Goal: Answer question/provide support: Answer question/provide support

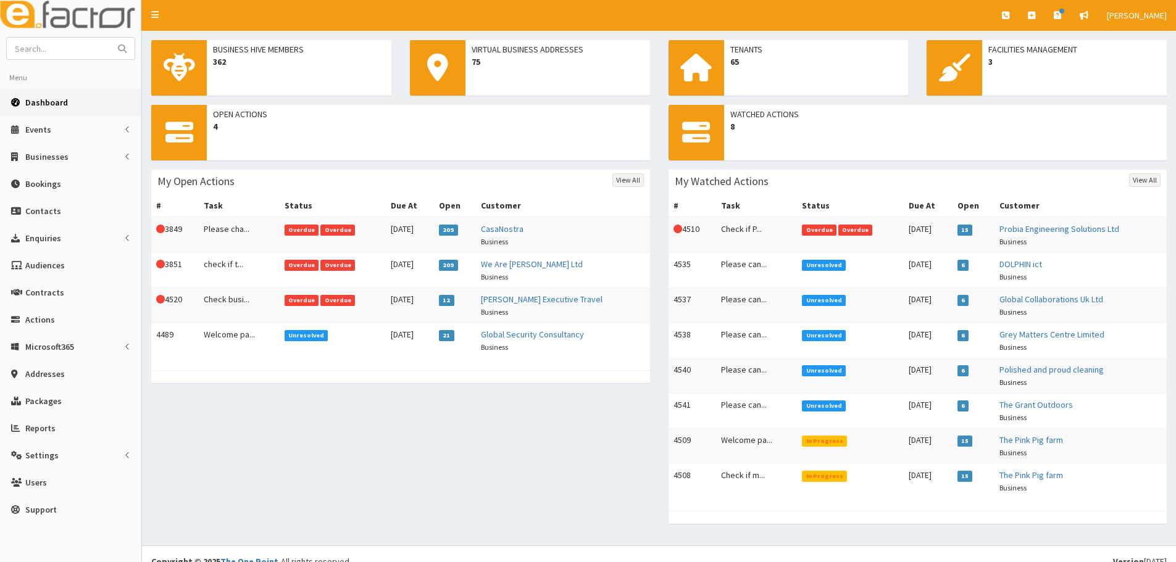
click at [35, 101] on span "Dashboard" at bounding box center [46, 102] width 43 height 11
click at [52, 49] on input "text" at bounding box center [59, 49] width 104 height 22
type input "barclays"
click at [110, 38] on button "submit" at bounding box center [122, 49] width 25 height 22
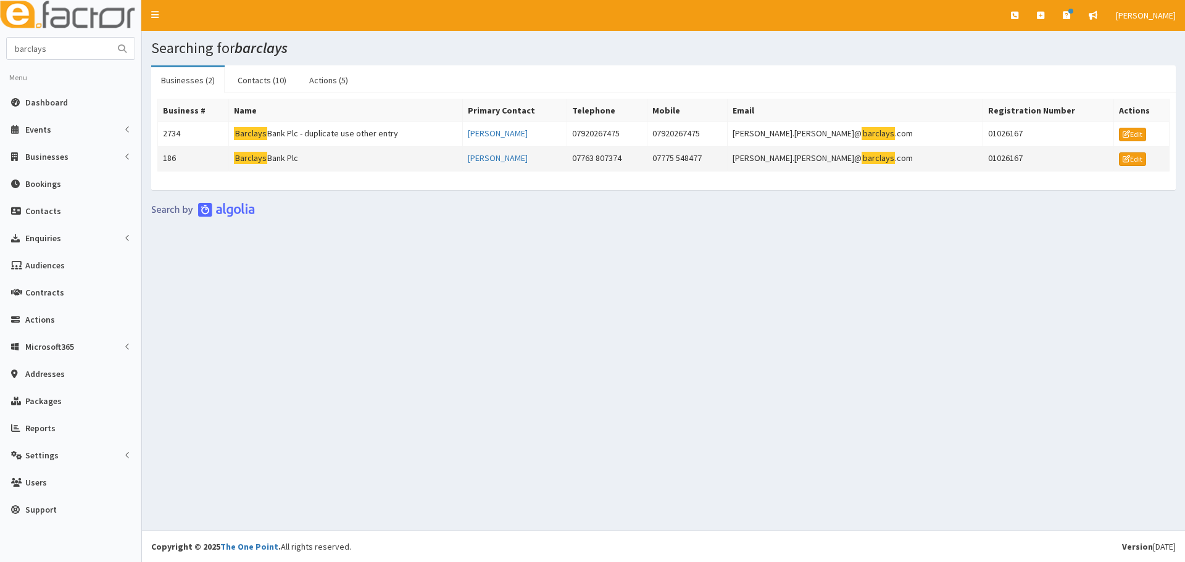
click at [295, 158] on td "Barclays Bank Plc" at bounding box center [346, 158] width 234 height 25
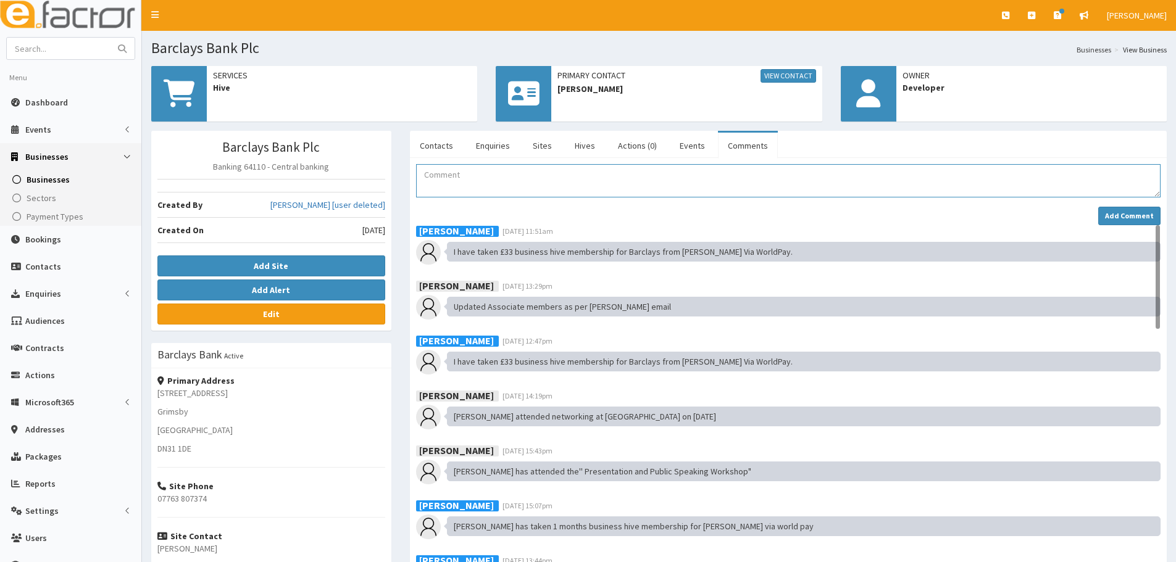
click at [511, 188] on textarea "Comment" at bounding box center [788, 180] width 744 height 33
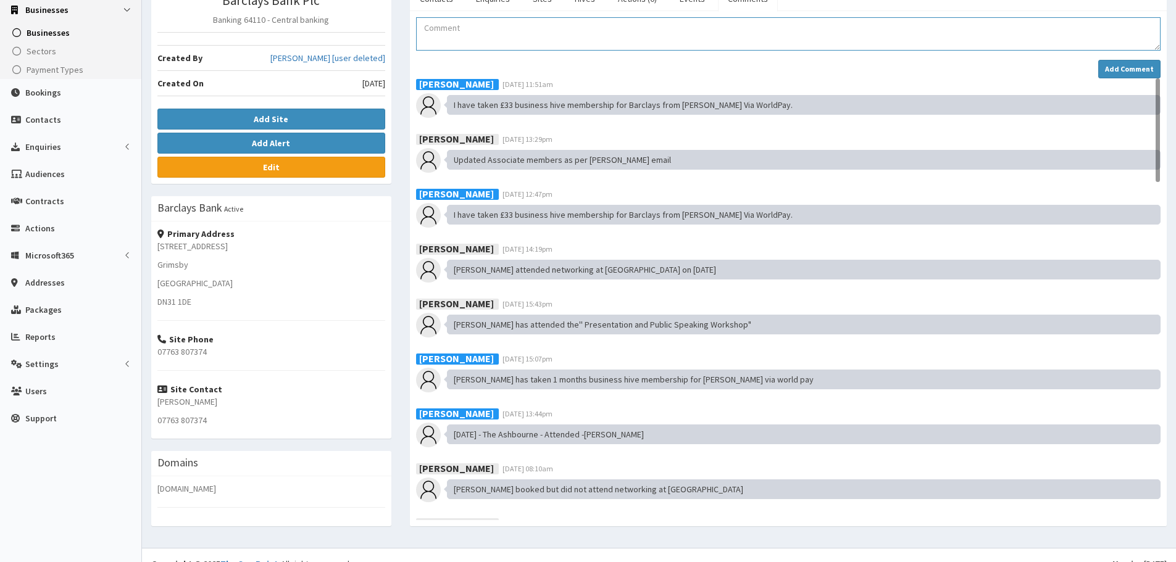
scroll to position [164, 0]
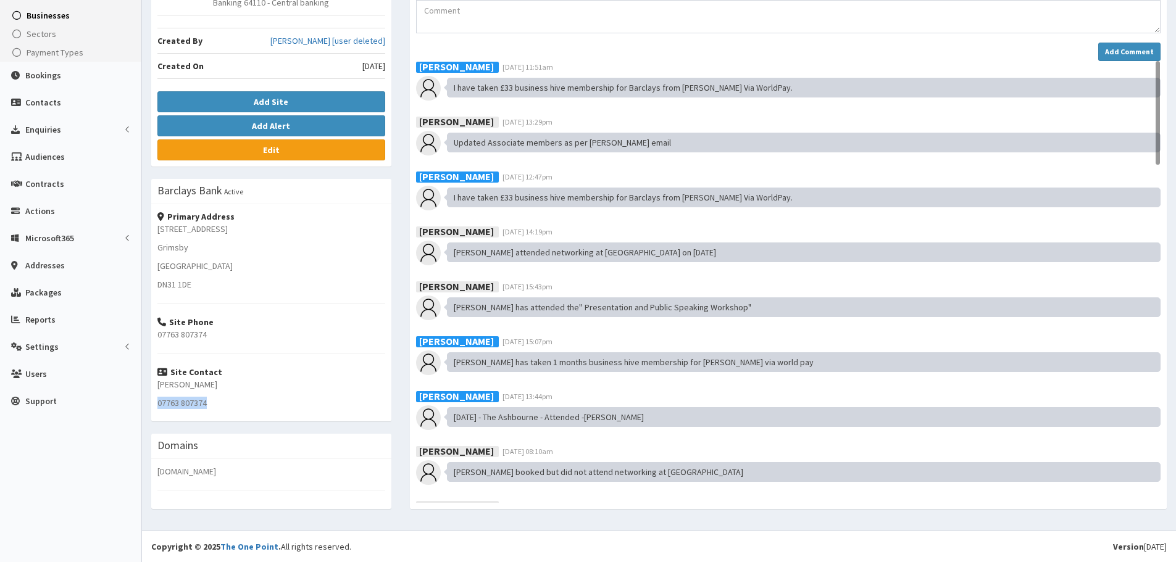
drag, startPoint x: 217, startPoint y: 405, endPoint x: 145, endPoint y: 402, distance: 72.3
click at [145, 402] on div "Barclays Bank Plc Banking 64110 - Central banking Created By Melia Nielsen [use…" at bounding box center [271, 244] width 259 height 555
copy p "07763 807374"
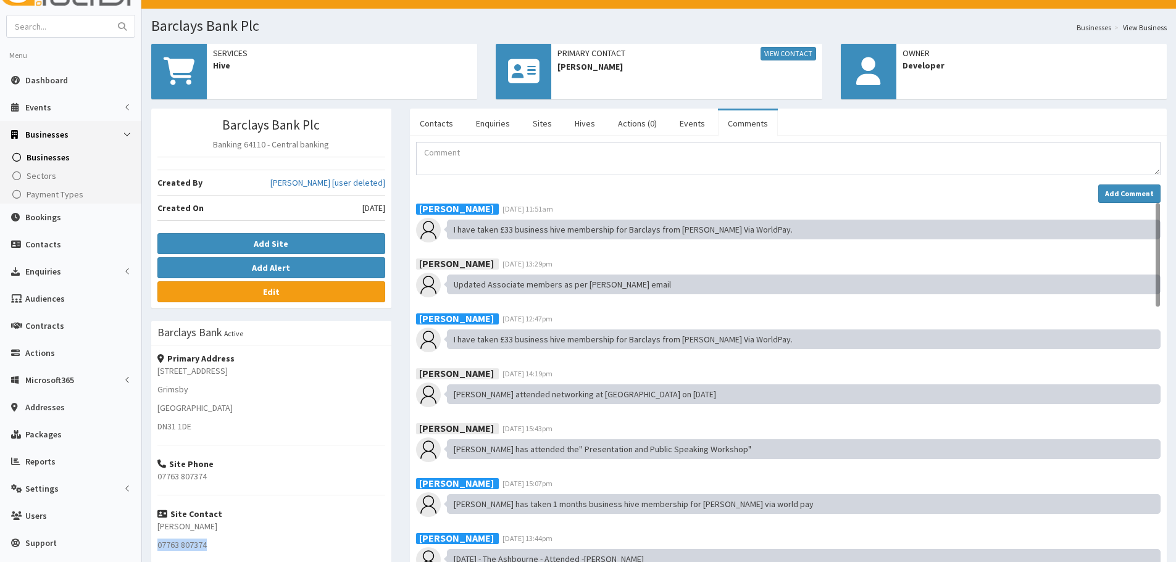
scroll to position [0, 0]
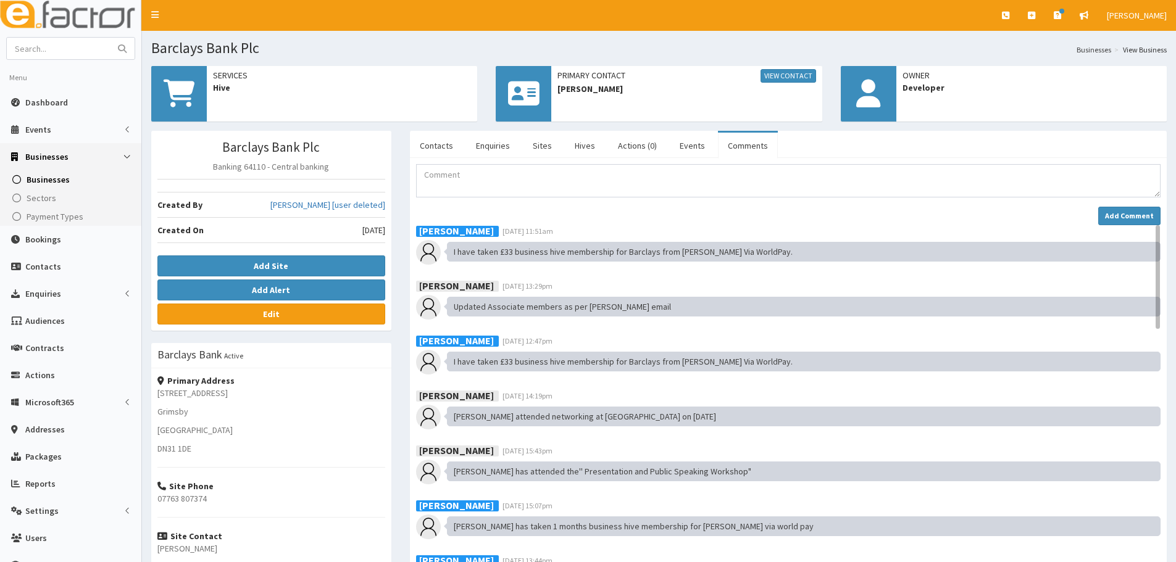
click at [431, 123] on div "Services Hive" at bounding box center [314, 98] width 344 height 65
click at [431, 137] on link "Contacts" at bounding box center [436, 146] width 53 height 26
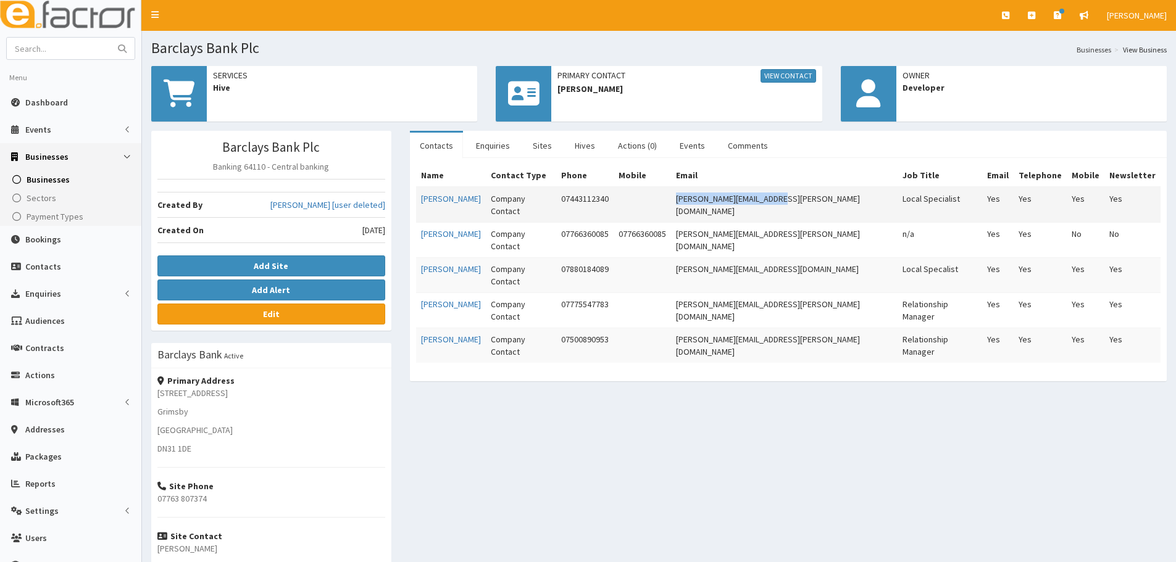
click at [718, 201] on td "Matthew.smith@barclays.com" at bounding box center [784, 205] width 227 height 36
drag, startPoint x: 843, startPoint y: 195, endPoint x: 710, endPoint y: 201, distance: 132.9
click at [710, 201] on tr "Matthew Smith Company Contact 07443112340 Matthew.smith@barclays.com Local Spec…" at bounding box center [788, 205] width 744 height 36
copy tr "Matthew.smith@barclays.com"
click at [722, 143] on link "Comments" at bounding box center [748, 146] width 60 height 26
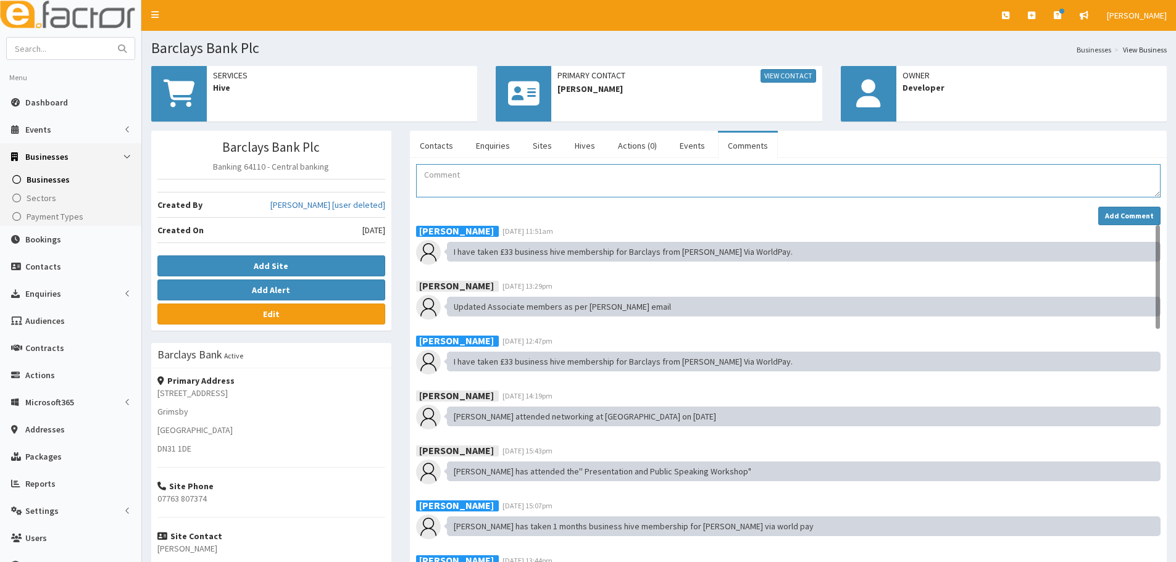
click at [526, 185] on textarea "Comment" at bounding box center [788, 180] width 744 height 33
click at [638, 176] on textarea "I have taken £66 business hive membership for Barclays" at bounding box center [788, 180] width 744 height 33
click at [644, 179] on textarea "I have taken £66 business hive membership for Barclays" at bounding box center [788, 180] width 744 height 33
click at [661, 163] on div "Name Contact Type Phone Mobile Email Job Title Email Telephone Mobile Newslette…" at bounding box center [788, 415] width 757 height 515
click at [623, 173] on textarea "I have taken £66 business hive membership for Barclays" at bounding box center [788, 180] width 744 height 33
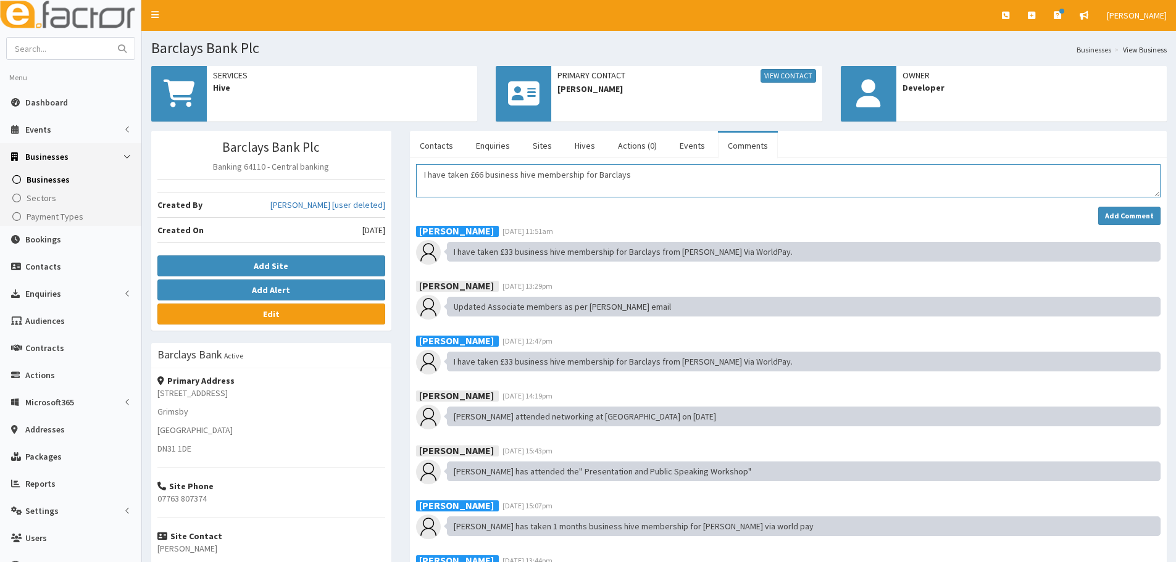
click at [637, 175] on textarea "I have taken £66 business hive membership for Barclays" at bounding box center [788, 180] width 744 height 33
click at [584, 175] on textarea "I have taken £66 business hive membership for Barclays" at bounding box center [788, 180] width 744 height 33
click at [593, 179] on textarea "I have taken £66 business hive membership for Barclays" at bounding box center [788, 180] width 744 height 33
click at [655, 180] on textarea "I have taken £66 business hive membership for Barclays" at bounding box center [788, 180] width 744 height 33
click at [649, 181] on textarea "I have taken £66 business hive membership for Barclays" at bounding box center [788, 180] width 744 height 33
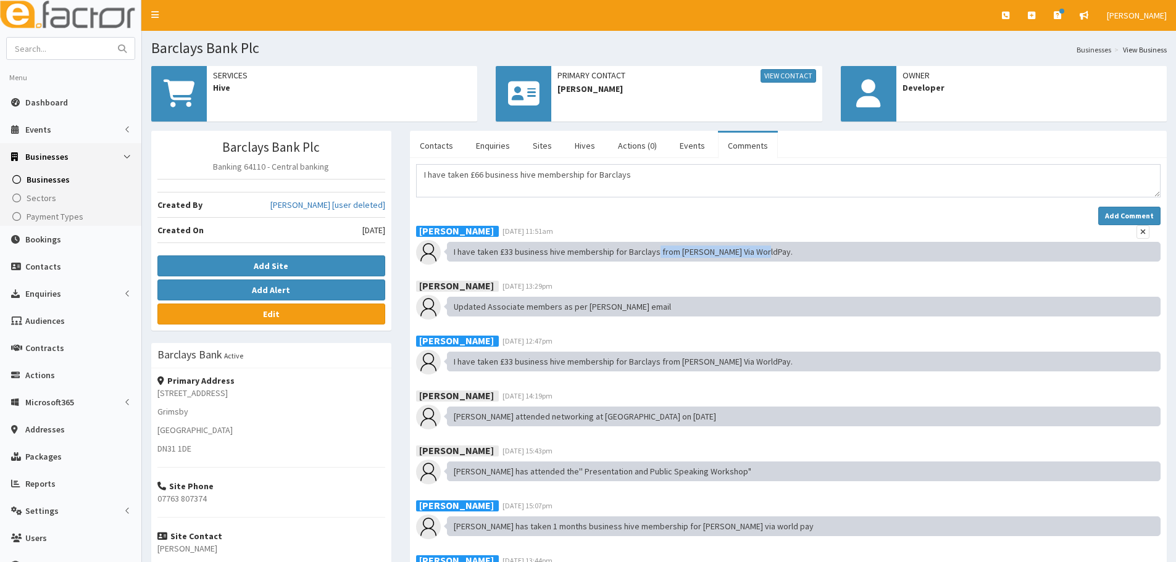
drag, startPoint x: 766, startPoint y: 248, endPoint x: 653, endPoint y: 254, distance: 113.2
click at [653, 254] on div "I have taken £33 business hive membership for Barclays from Matthew Via WorldPa…" at bounding box center [804, 252] width 714 height 20
copy div "from Matthew Via WorldPay."
click at [632, 175] on textarea "I have taken £66 business hive membership for Barclays" at bounding box center [788, 180] width 744 height 33
paste textarea "from Matthew Via WorldPay."
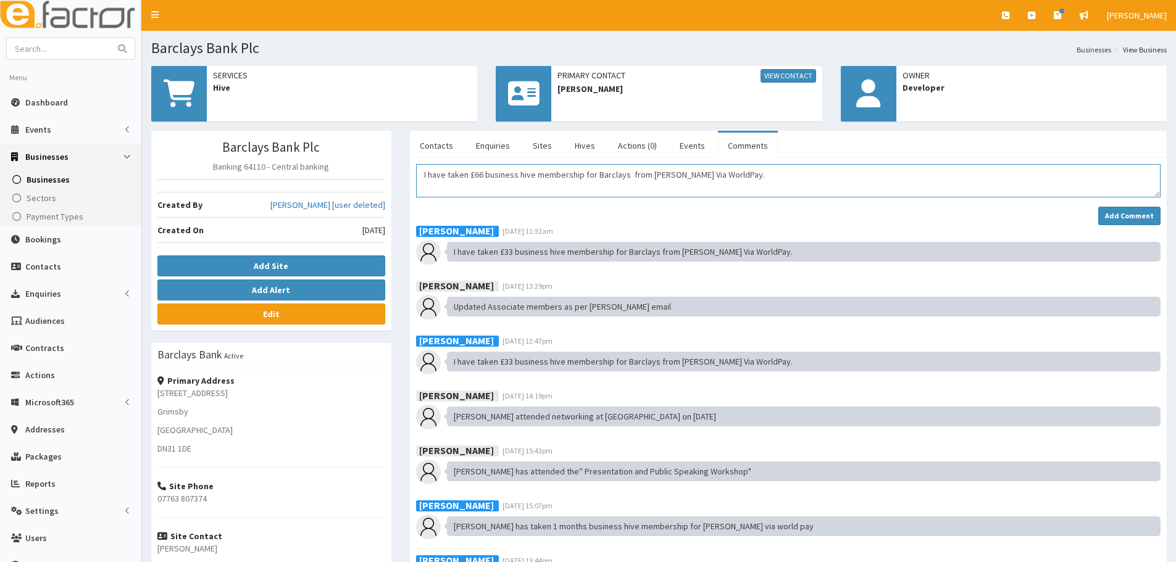
drag, startPoint x: 628, startPoint y: 178, endPoint x: 737, endPoint y: 202, distance: 112.0
click at [628, 177] on textarea "I have taken £66 business hive membership for Barclays from Matthew Via WorldPa…" at bounding box center [788, 180] width 744 height 33
type textarea "I have taken £66 business hive membership for Barclays from Matthew Via WorldPa…"
click at [656, 162] on div "Name Contact Type Phone Mobile Email Job Title Email Telephone Mobile Newslette…" at bounding box center [788, 415] width 757 height 515
click at [751, 193] on textarea "I have taken £66 business hive membership for Barclays from Matthew Via WorldPa…" at bounding box center [788, 180] width 744 height 33
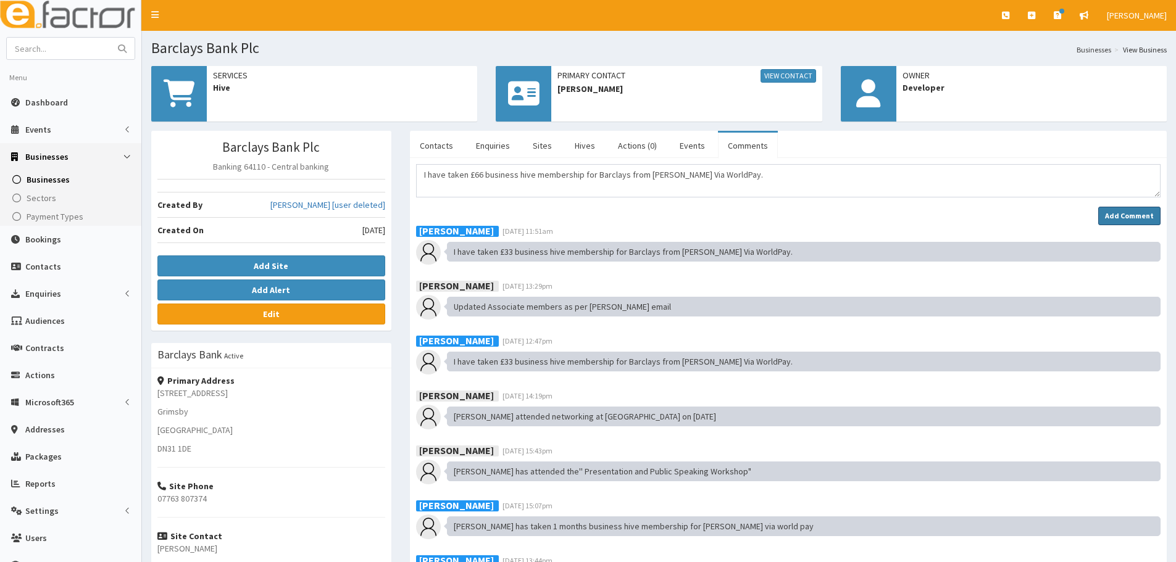
click at [1106, 212] on button "Add Comment" at bounding box center [1129, 216] width 62 height 19
